Goal: Obtain resource: Obtain resource

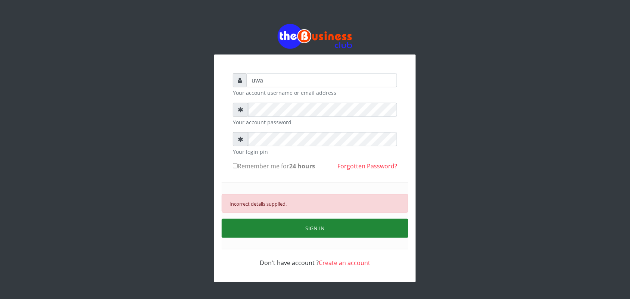
click at [316, 228] on button "SIGN IN" at bounding box center [315, 228] width 187 height 19
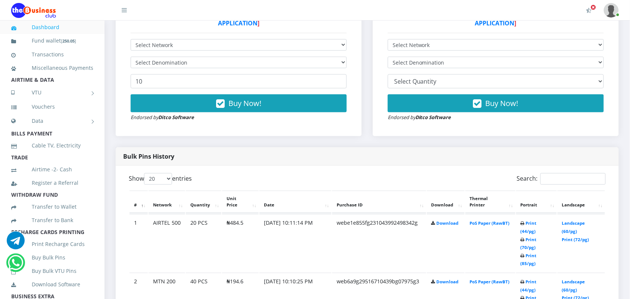
scroll to position [280, 0]
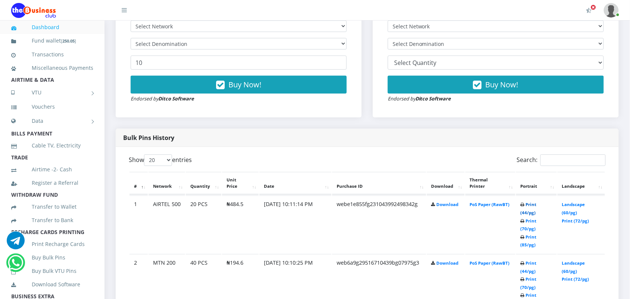
click at [528, 202] on link "Print (44/pg)" at bounding box center [528, 209] width 16 height 14
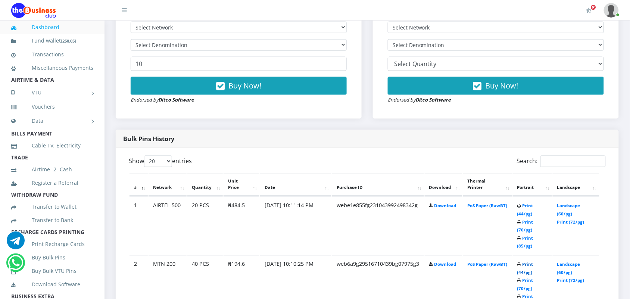
click at [526, 263] on link "Print (44/pg)" at bounding box center [525, 268] width 16 height 14
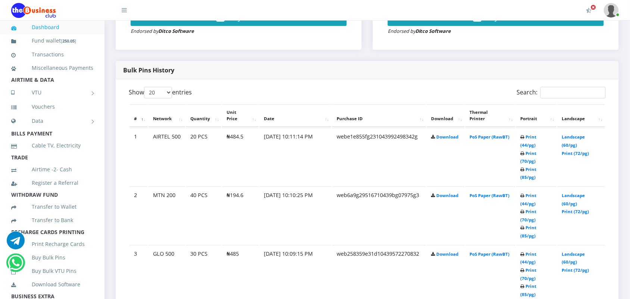
scroll to position [354, 0]
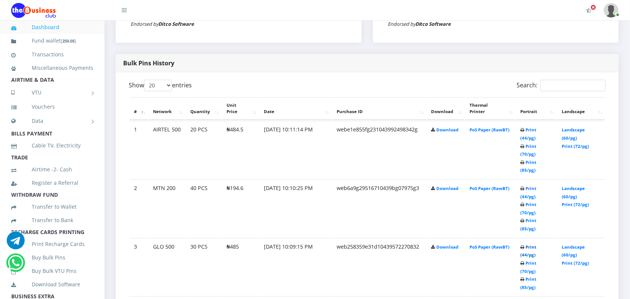
click at [527, 244] on link "Print (44/pg)" at bounding box center [528, 251] width 16 height 14
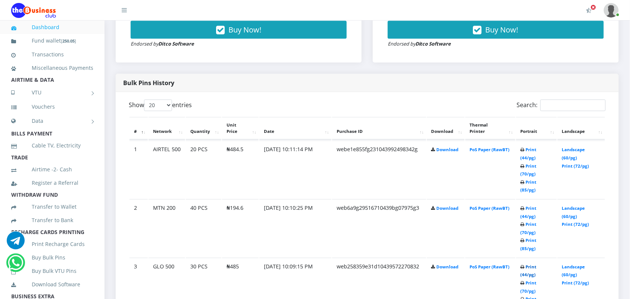
click at [528, 264] on link "Print (44/pg)" at bounding box center [528, 271] width 16 height 14
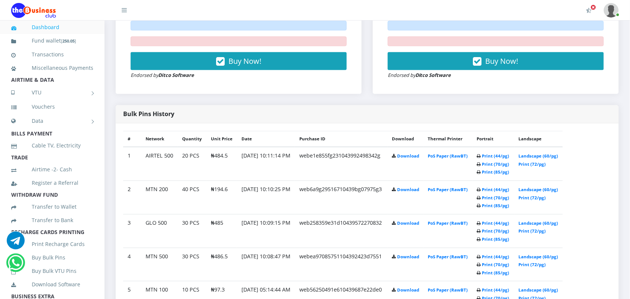
scroll to position [353, 0]
